Goal: Check status

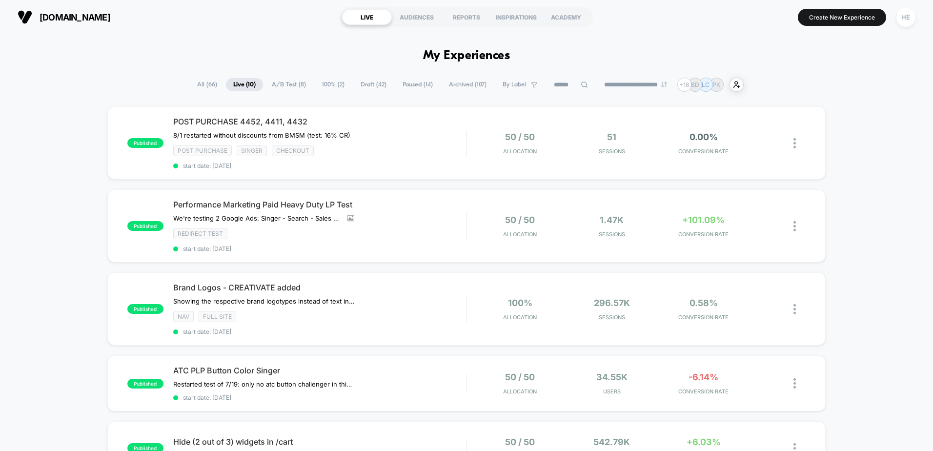
click at [429, 83] on span "Paused ( 14 )" at bounding box center [417, 84] width 45 height 13
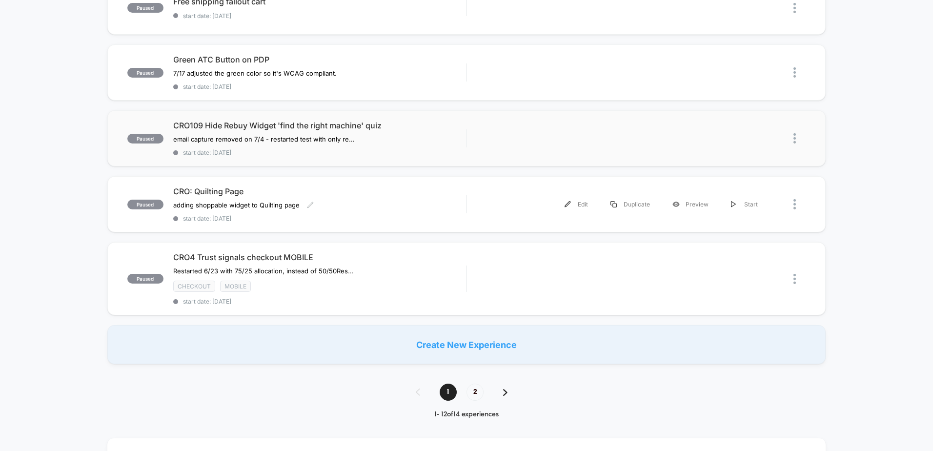
scroll to position [635, 0]
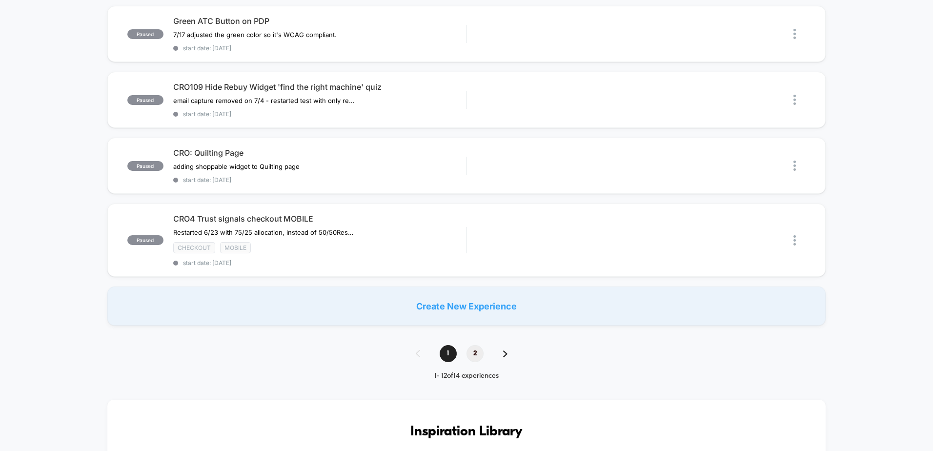
click at [473, 352] on span "2" at bounding box center [475, 353] width 17 height 17
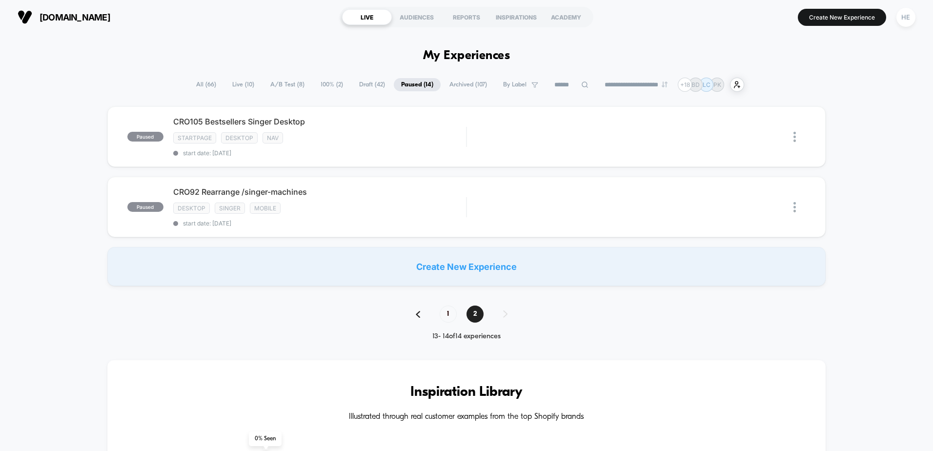
click at [452, 85] on span "Archived ( 107 )" at bounding box center [468, 84] width 52 height 13
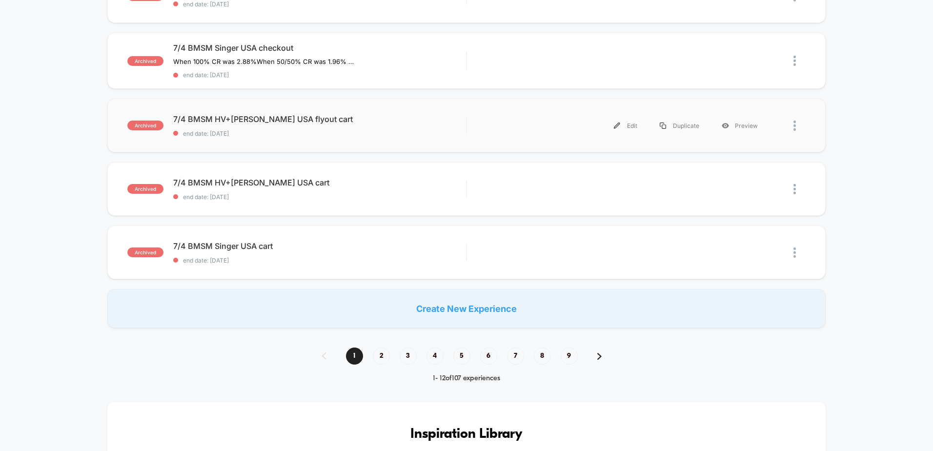
scroll to position [683, 0]
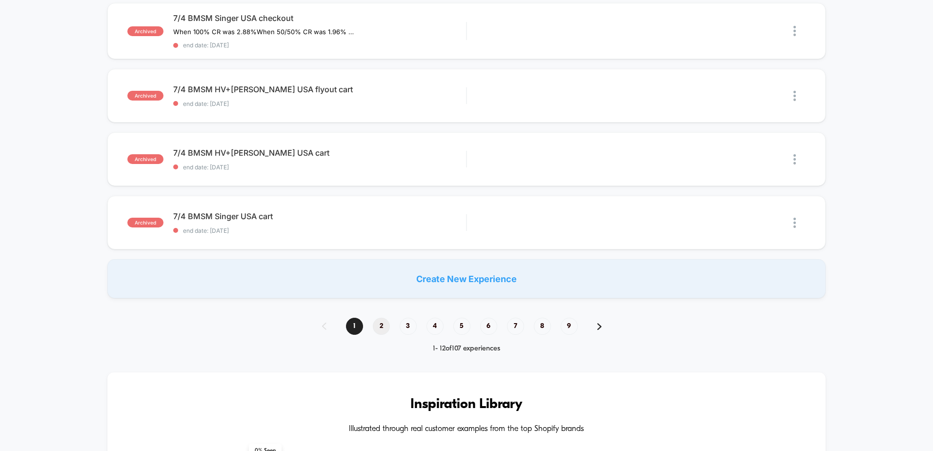
click at [380, 327] on span "2" at bounding box center [381, 326] width 17 height 17
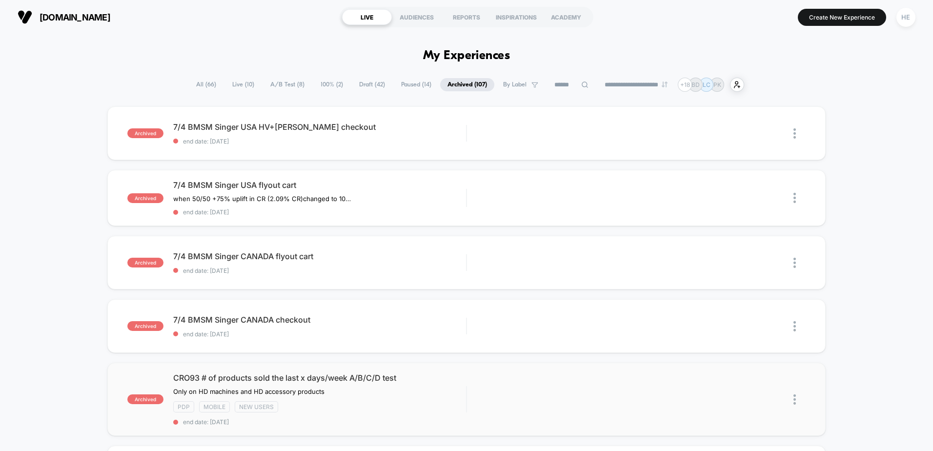
click at [794, 403] on img at bounding box center [795, 399] width 2 height 10
click at [447, 380] on span "CRO93 # of products sold the last x days/week A/B/C/D test" at bounding box center [319, 378] width 293 height 10
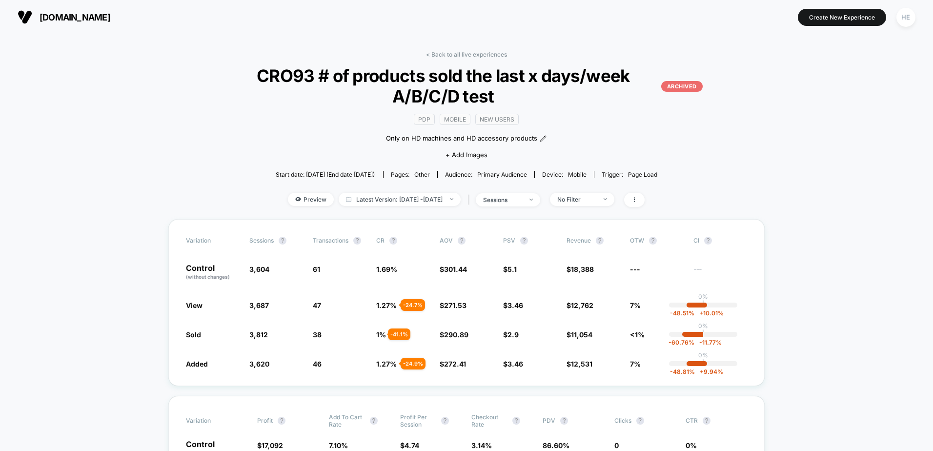
click at [435, 57] on link "< Back to all live experiences" at bounding box center [466, 54] width 81 height 7
